Goal: Use online tool/utility: Utilize a website feature to perform a specific function

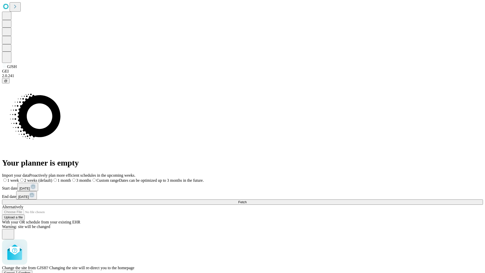
click at [31, 271] on span "Confirm" at bounding box center [25, 273] width 12 height 4
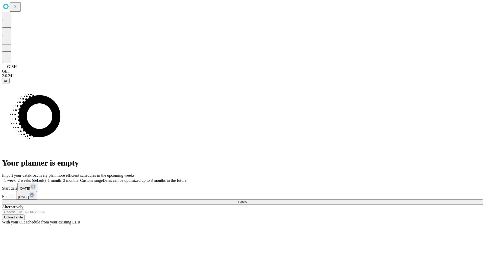
click at [46, 178] on label "2 weeks (default)" at bounding box center [31, 180] width 30 height 4
click at [247, 200] on span "Fetch" at bounding box center [242, 202] width 8 height 4
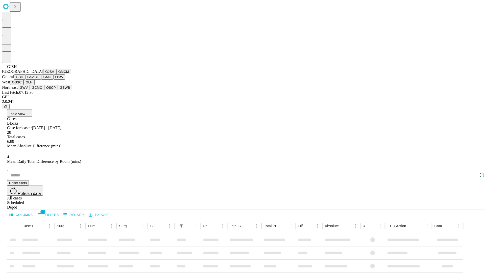
click at [56, 74] on button "GMCM" at bounding box center [63, 71] width 15 height 5
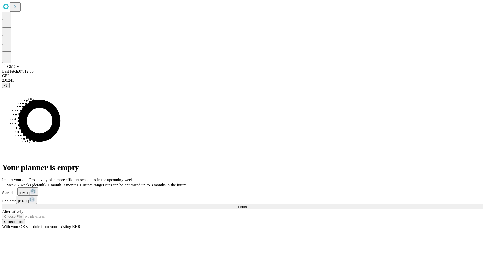
click at [46, 183] on label "2 weeks (default)" at bounding box center [31, 185] width 30 height 4
click at [247, 205] on span "Fetch" at bounding box center [242, 207] width 8 height 4
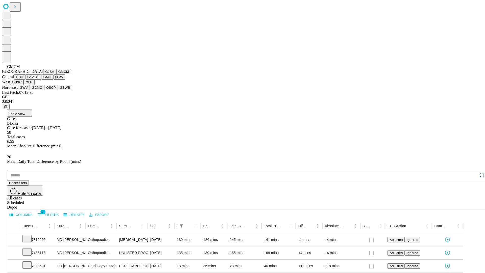
click at [25, 80] on button "GBH" at bounding box center [19, 76] width 11 height 5
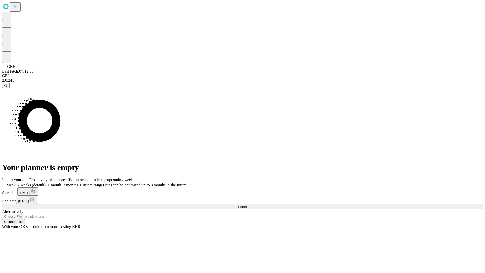
click at [46, 183] on label "2 weeks (default)" at bounding box center [31, 185] width 30 height 4
click at [247, 205] on span "Fetch" at bounding box center [242, 207] width 8 height 4
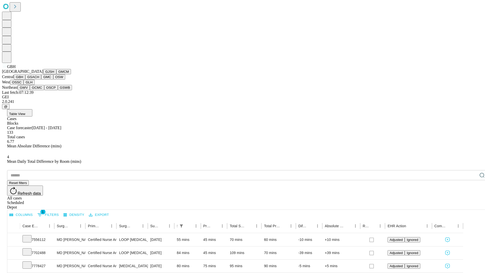
click at [39, 80] on button "GSACH" at bounding box center [33, 76] width 16 height 5
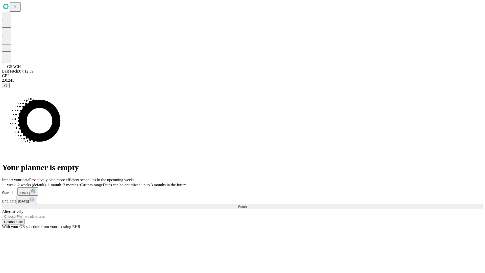
click at [46, 183] on label "2 weeks (default)" at bounding box center [31, 185] width 30 height 4
click at [247, 205] on span "Fetch" at bounding box center [242, 207] width 8 height 4
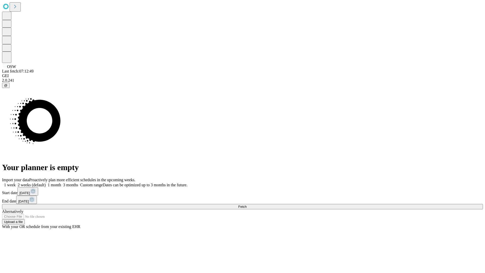
click at [46, 183] on label "2 weeks (default)" at bounding box center [31, 185] width 30 height 4
click at [247, 205] on span "Fetch" at bounding box center [242, 207] width 8 height 4
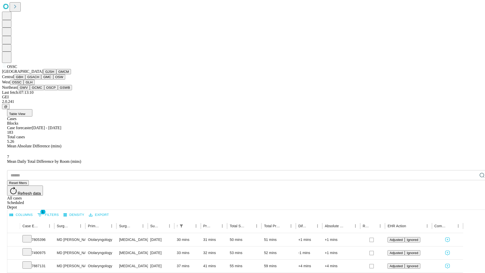
click at [34, 85] on button "GLH" at bounding box center [29, 82] width 11 height 5
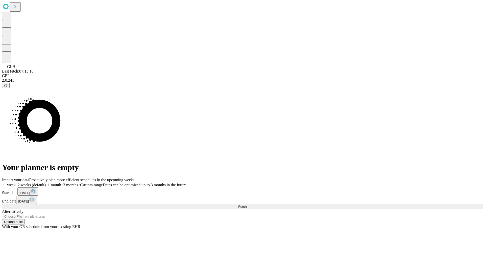
click at [46, 183] on label "2 weeks (default)" at bounding box center [31, 185] width 30 height 4
click at [247, 205] on span "Fetch" at bounding box center [242, 207] width 8 height 4
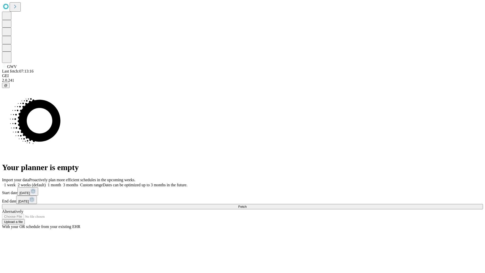
click at [46, 183] on label "2 weeks (default)" at bounding box center [31, 185] width 30 height 4
click at [247, 205] on span "Fetch" at bounding box center [242, 207] width 8 height 4
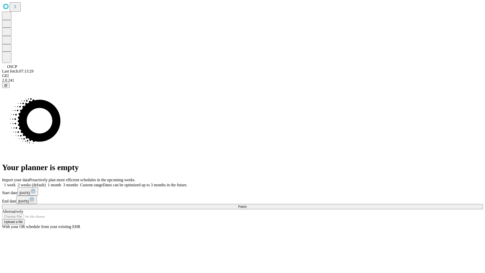
click at [46, 183] on label "2 weeks (default)" at bounding box center [31, 185] width 30 height 4
click at [247, 205] on span "Fetch" at bounding box center [242, 207] width 8 height 4
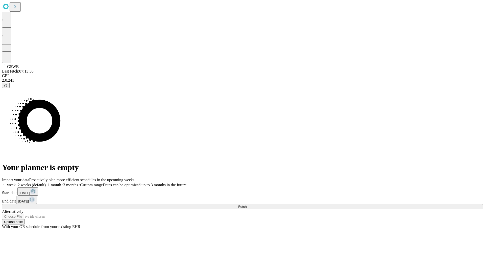
click at [46, 183] on label "2 weeks (default)" at bounding box center [31, 185] width 30 height 4
click at [247, 205] on span "Fetch" at bounding box center [242, 207] width 8 height 4
